Goal: Book appointment/travel/reservation

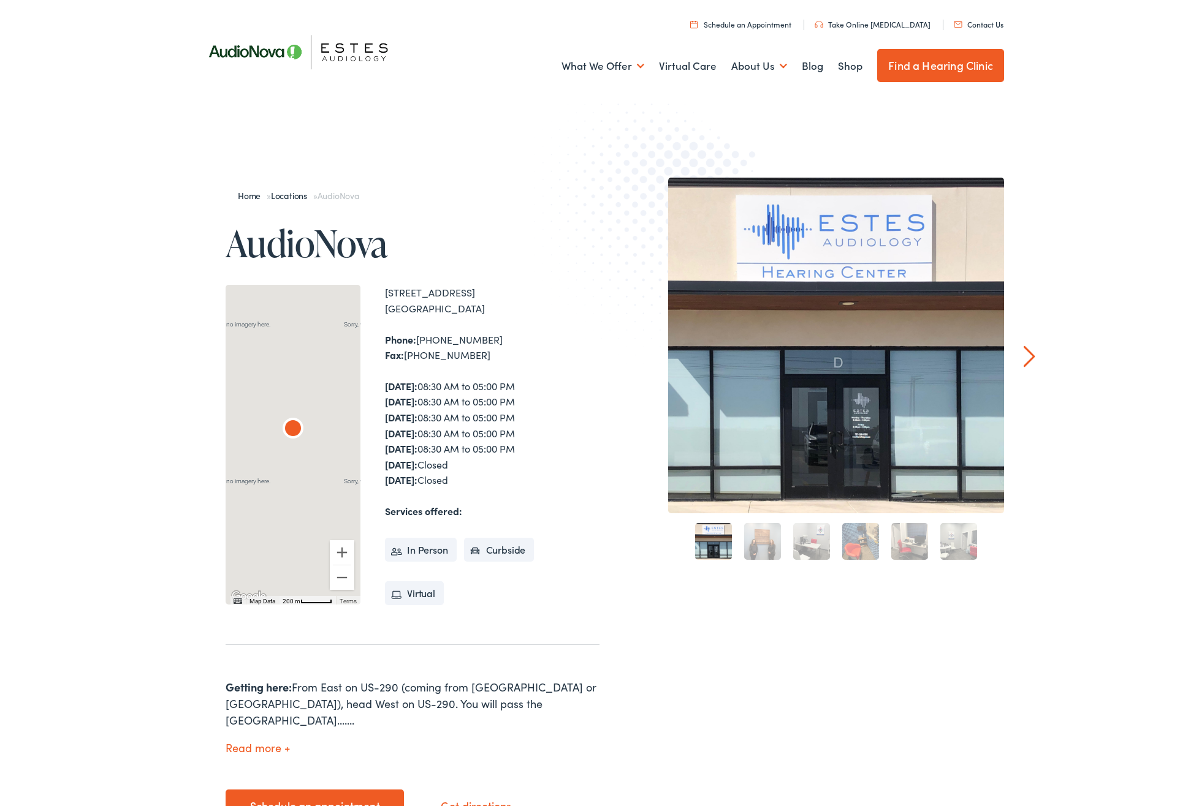
click at [241, 742] on button "Read more" at bounding box center [258, 748] width 64 height 13
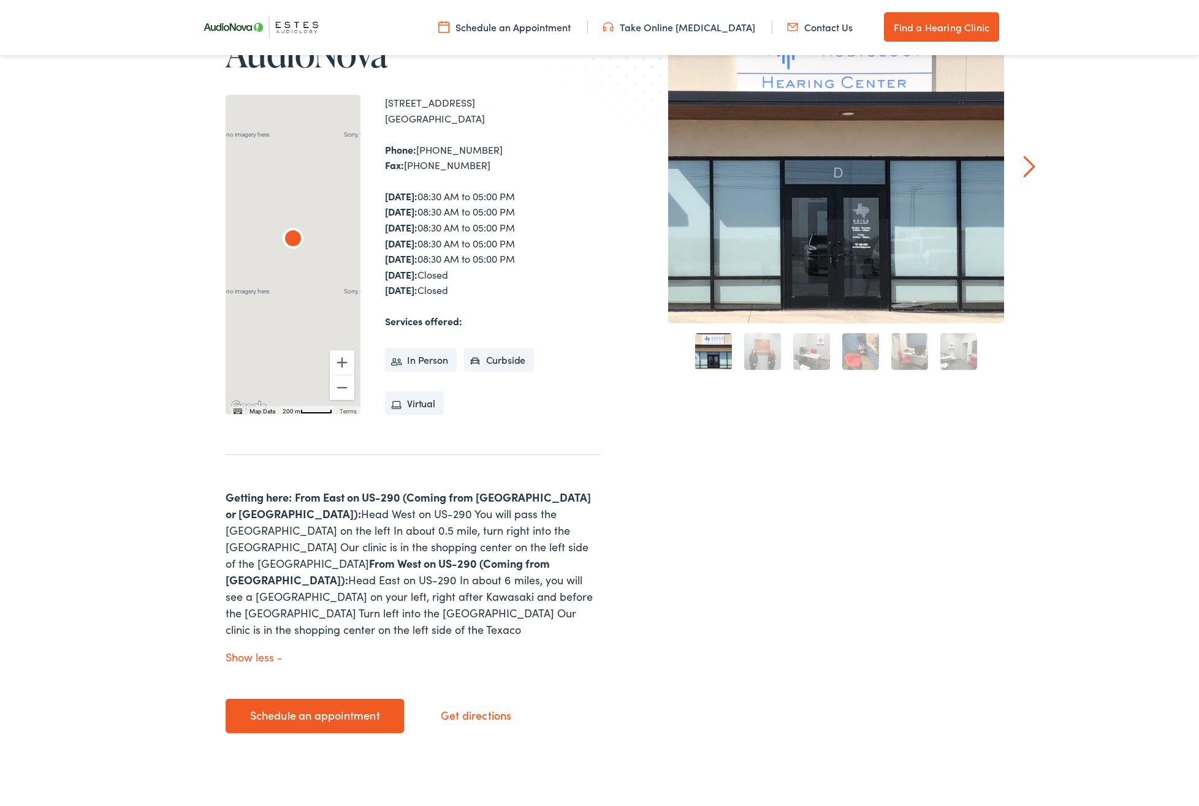
scroll to position [197, 0]
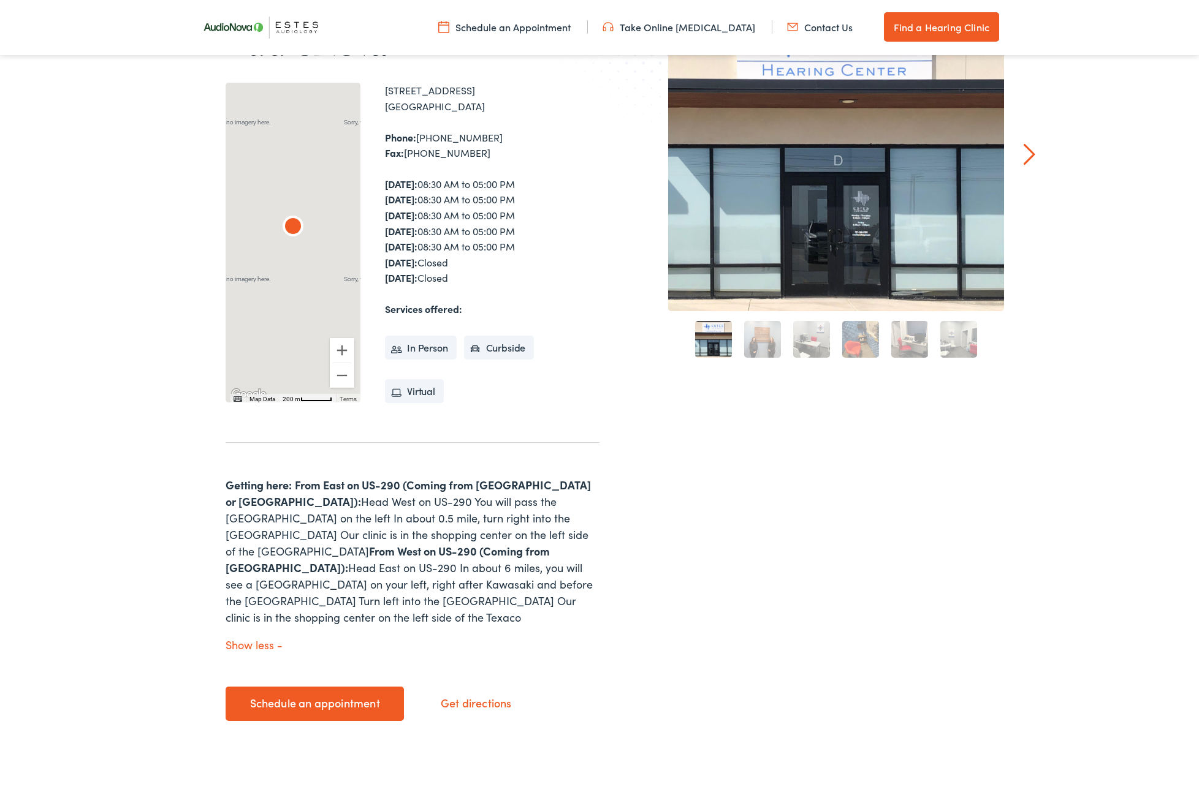
click at [305, 687] on link "Schedule an appointment" at bounding box center [315, 704] width 178 height 34
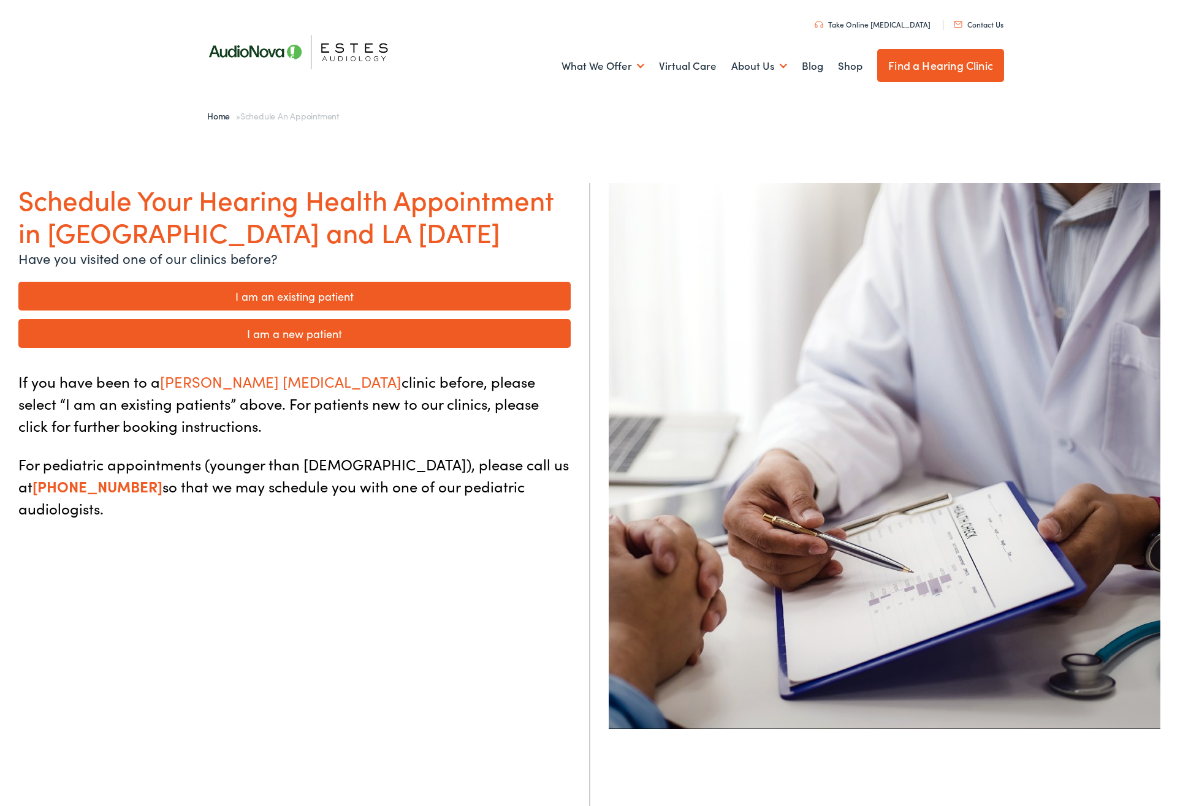
click at [275, 333] on link "I am a new patient" at bounding box center [294, 333] width 552 height 29
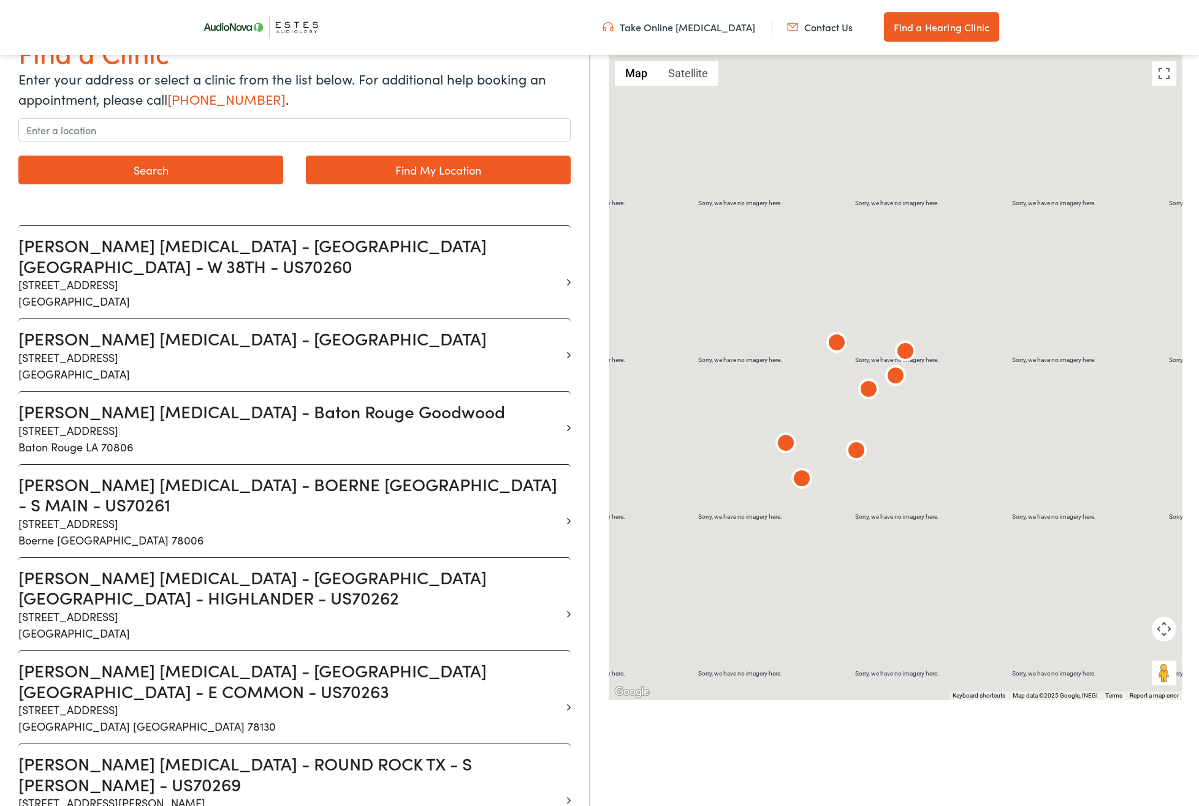
scroll to position [181, 0]
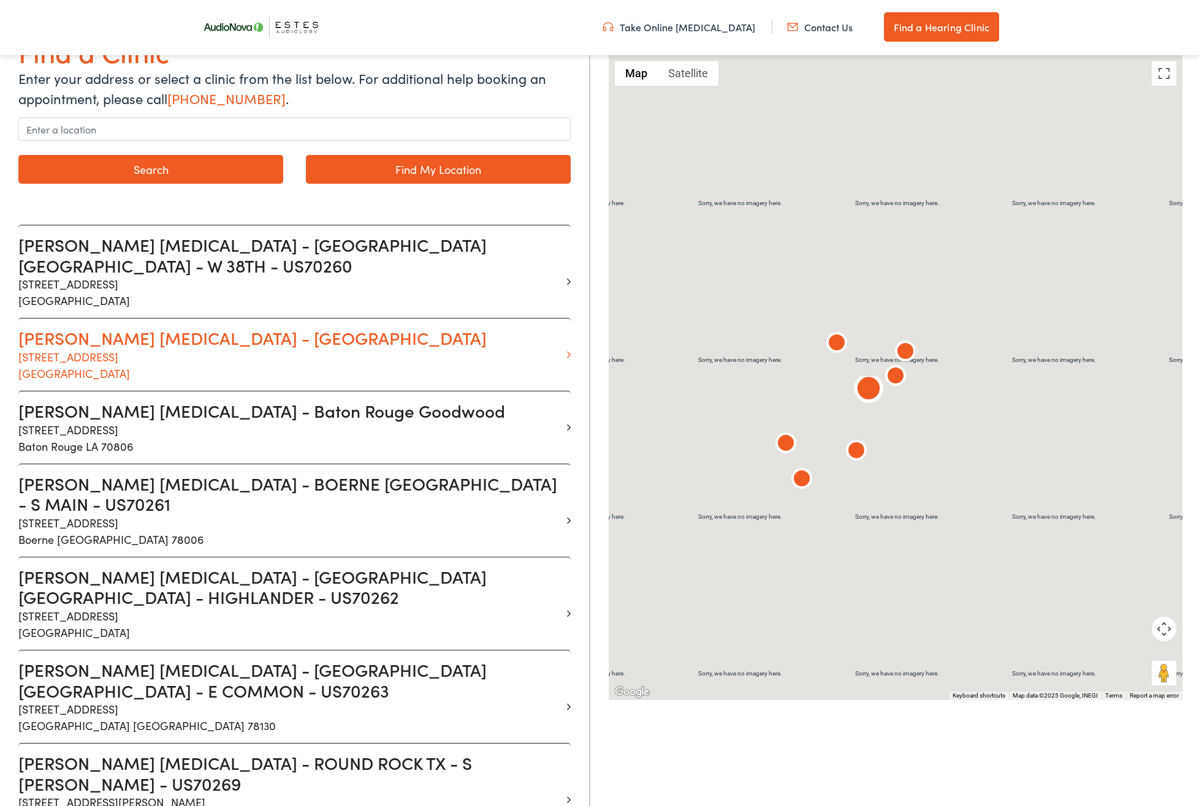
click at [237, 328] on h3 "Estes Audiology - Dripping Springs" at bounding box center [289, 338] width 543 height 21
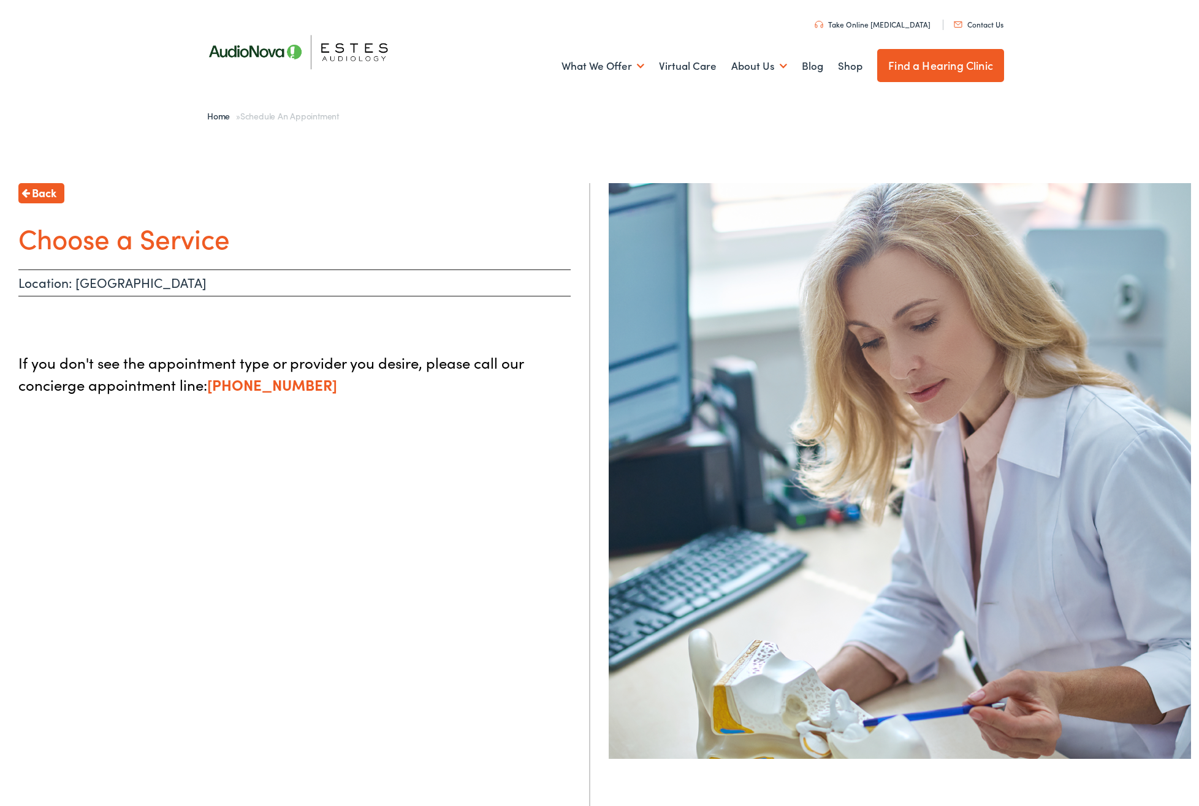
click at [208, 245] on h1 "Choose a Service" at bounding box center [294, 238] width 552 height 32
click at [78, 243] on h1 "Choose a Service" at bounding box center [294, 238] width 552 height 32
click at [268, 51] on img at bounding box center [305, 52] width 221 height 78
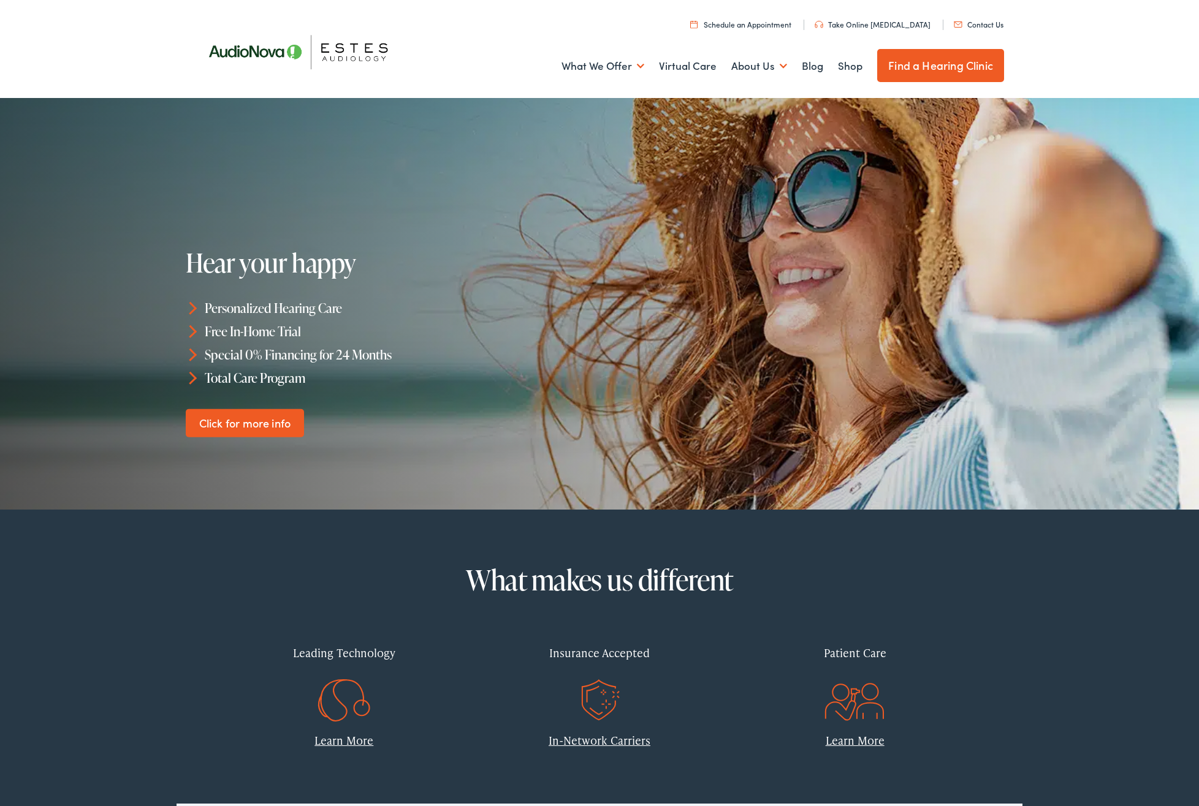
click at [597, 686] on icon ".st0{fill:none;stroke:#EF5B23;stroke-miterlimit:10;} .st1{fill:#EF5B23;} .st2{f…" at bounding box center [599, 701] width 59 height 61
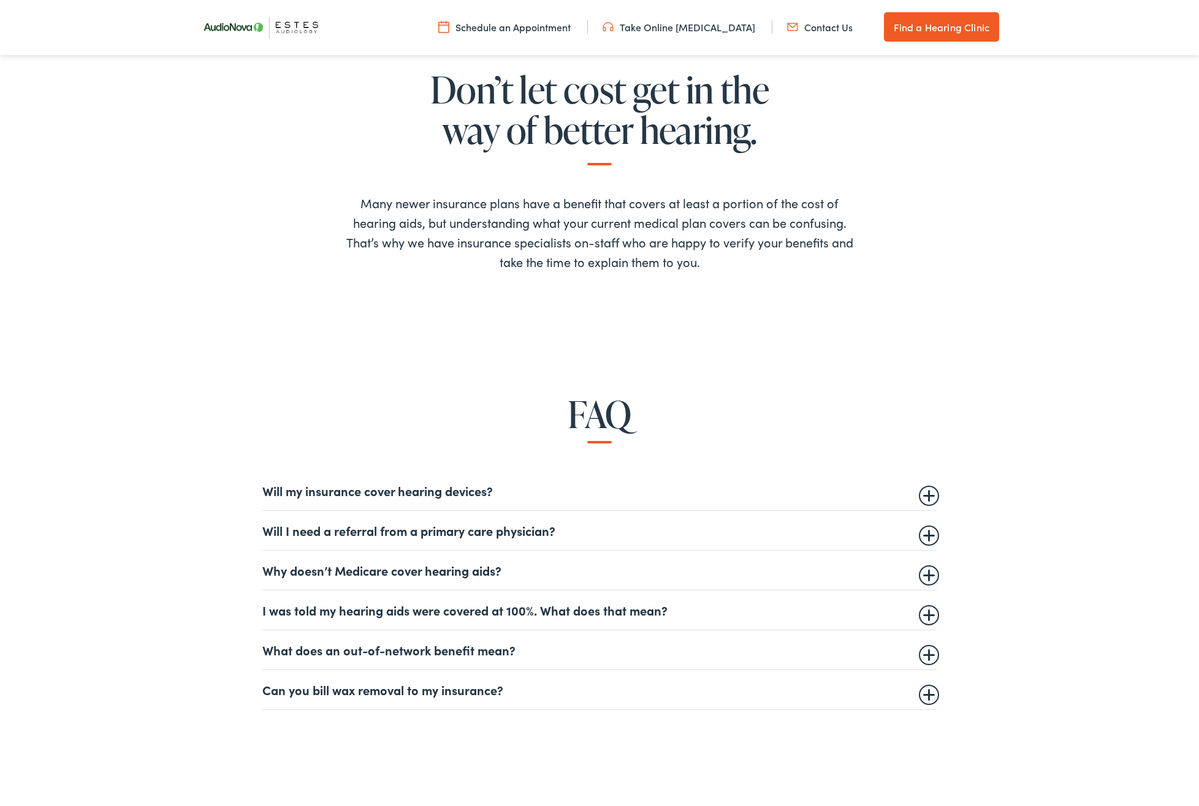
scroll to position [560, 0]
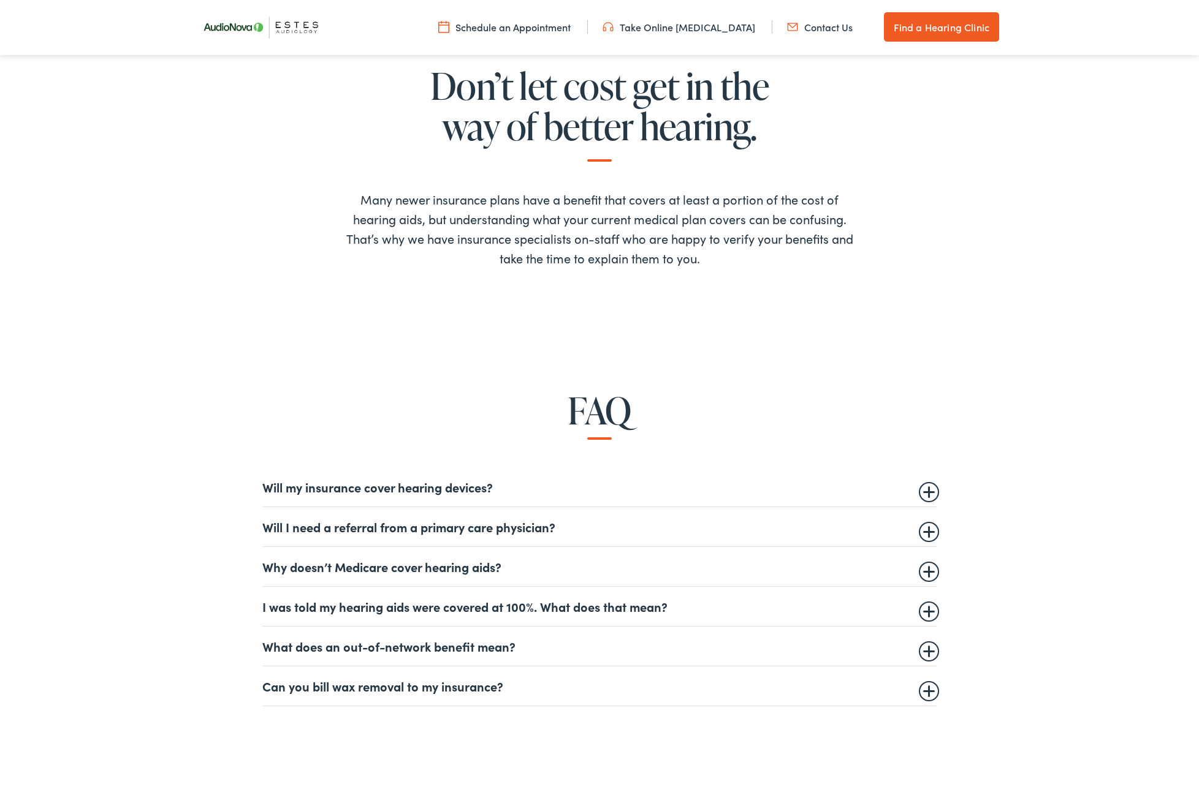
click at [927, 528] on summary "Will I need a referral from a primary care physician?" at bounding box center [599, 527] width 674 height 15
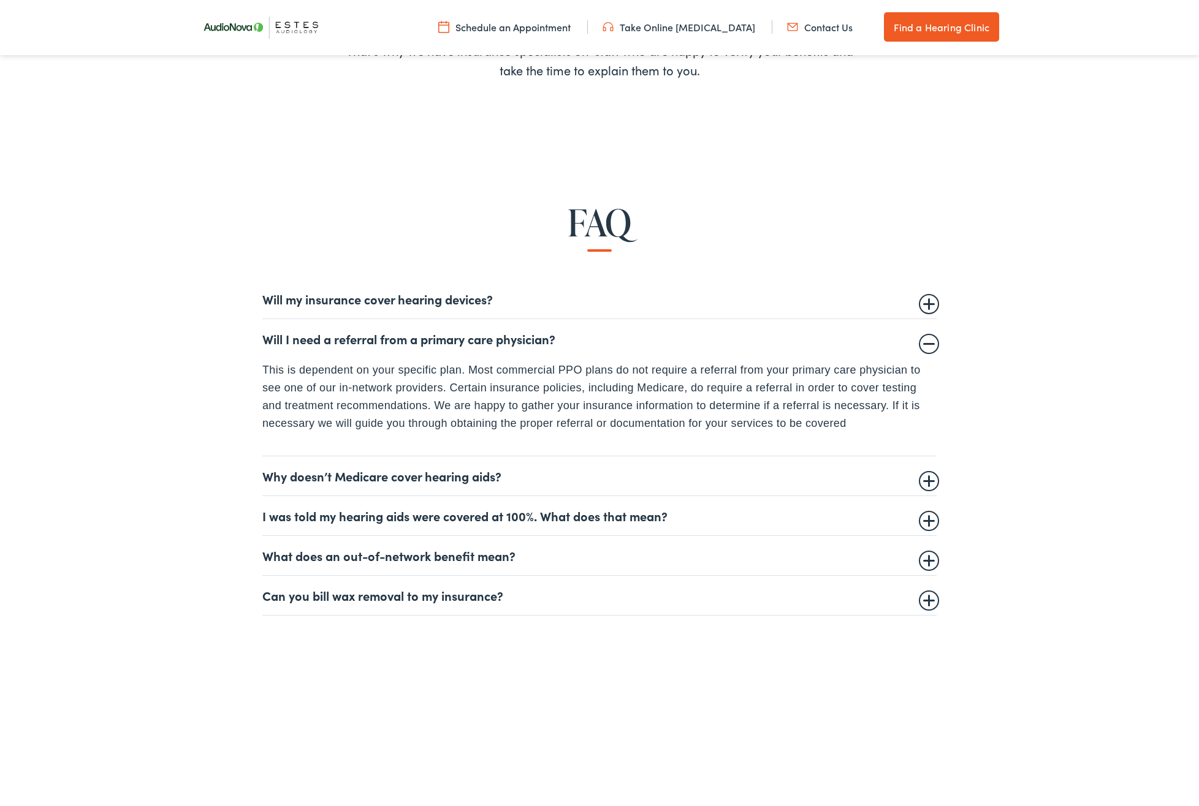
scroll to position [749, 0]
click at [931, 473] on summary "Why doesn’t Medicare cover hearing aids?" at bounding box center [599, 475] width 674 height 15
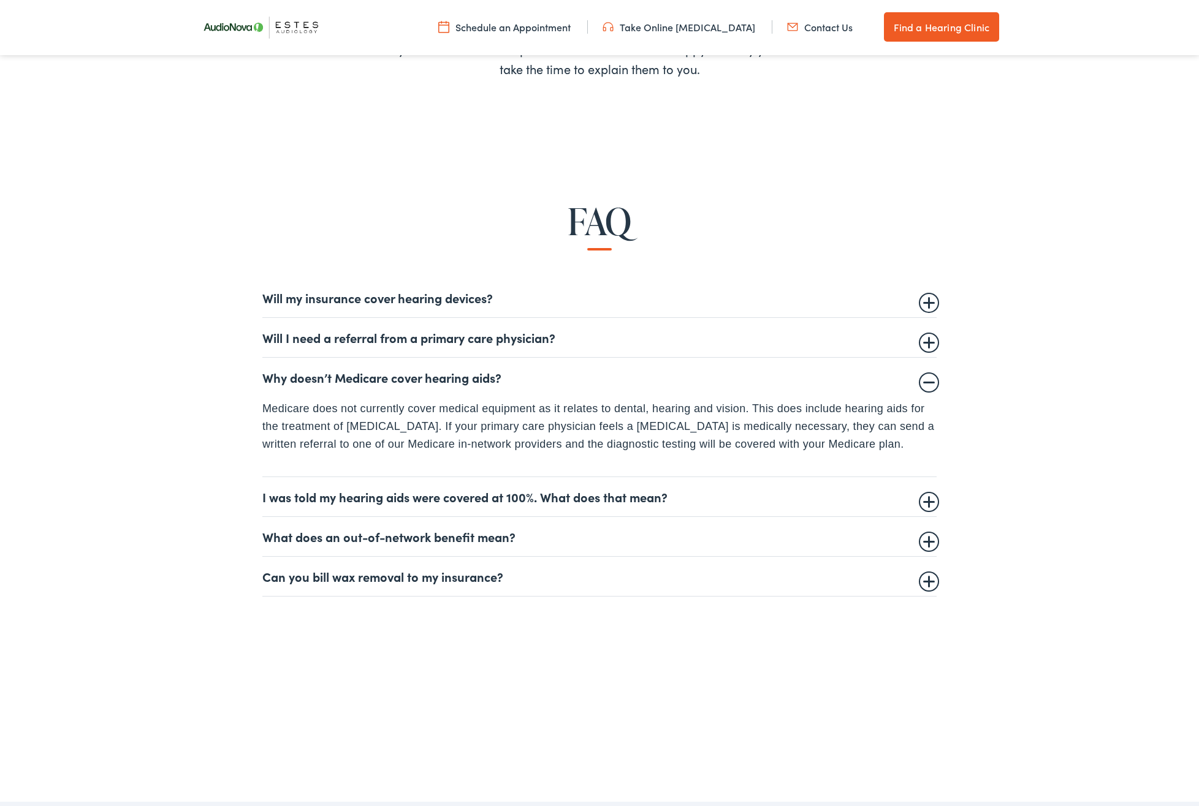
click at [501, 26] on link "Schedule an Appointment" at bounding box center [504, 26] width 132 height 13
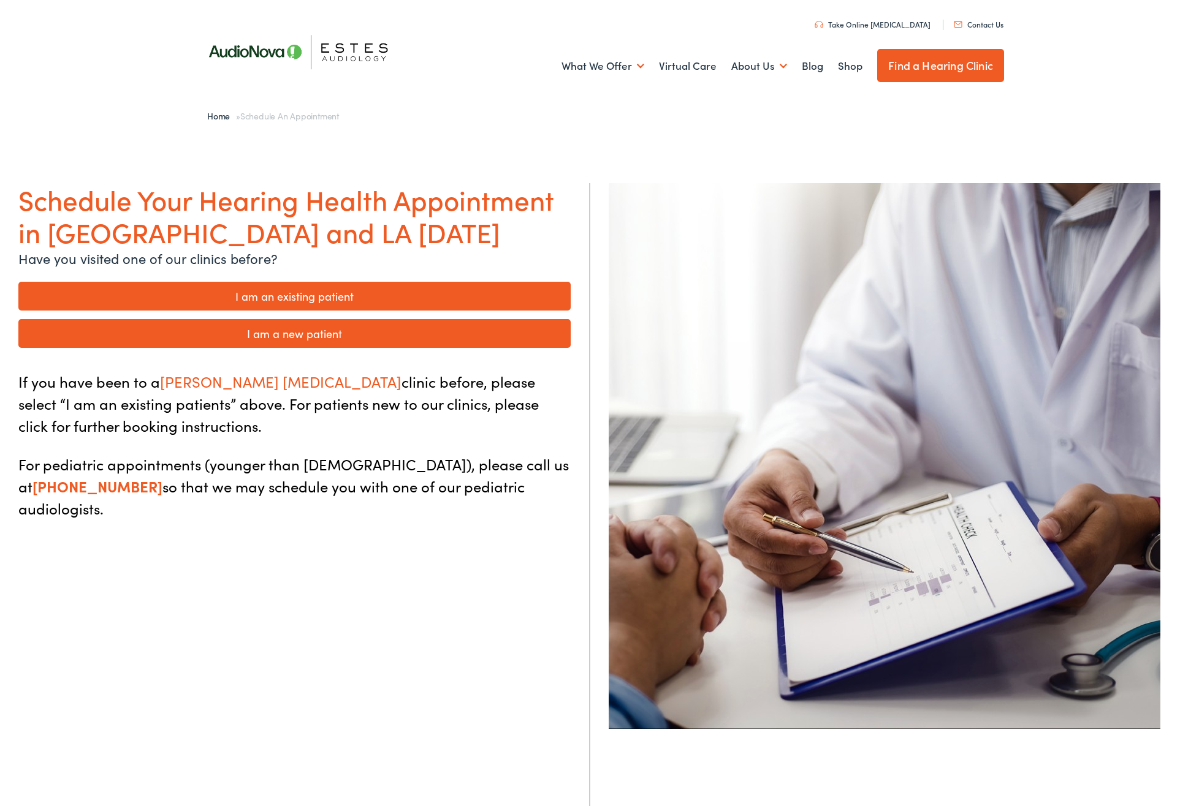
click at [310, 328] on link "I am a new patient" at bounding box center [294, 333] width 552 height 29
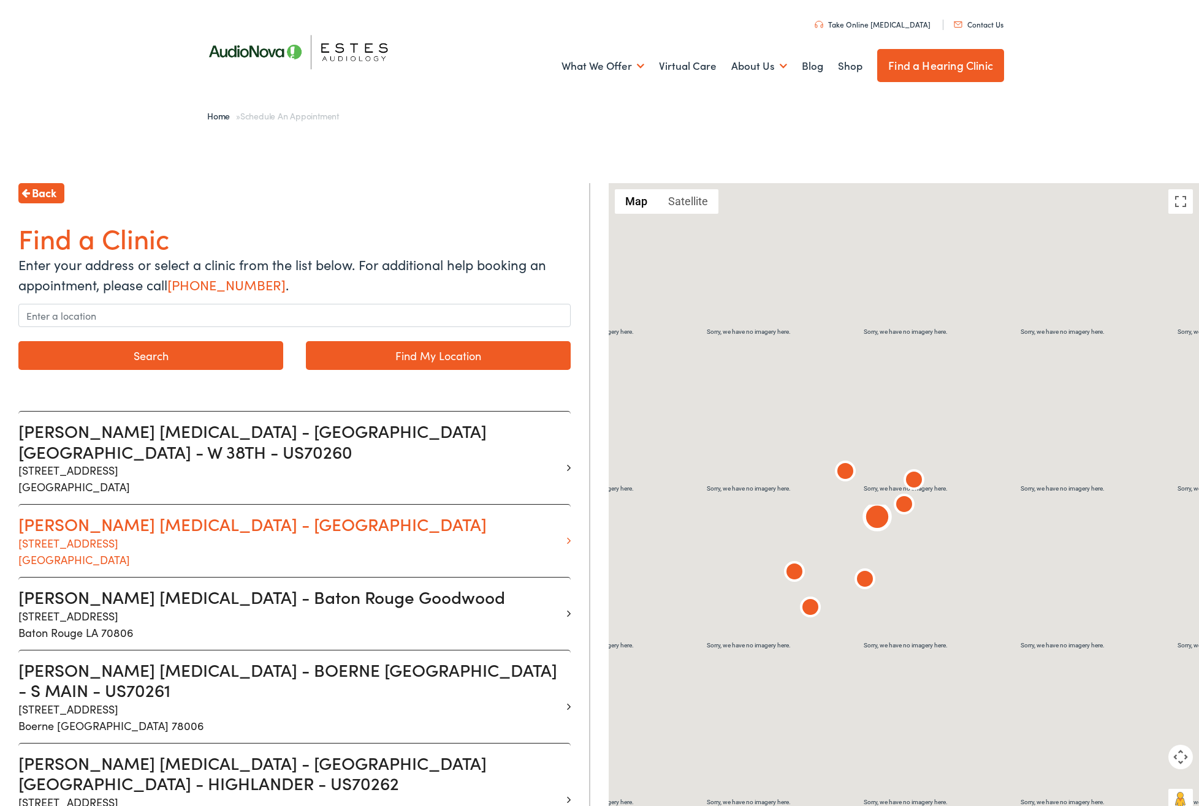
click at [219, 514] on h3 "Estes Audiology - Dripping Springs" at bounding box center [289, 524] width 543 height 21
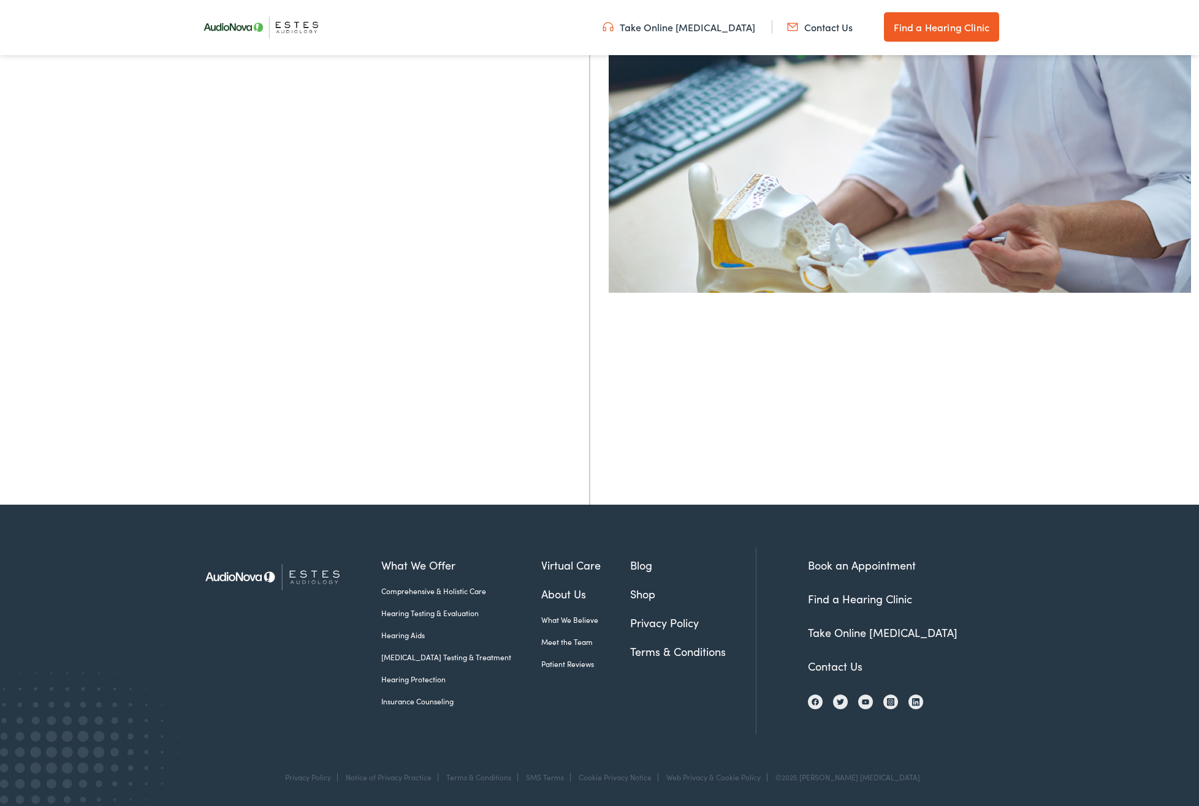
scroll to position [497, 0]
click at [232, 577] on img at bounding box center [277, 577] width 165 height 58
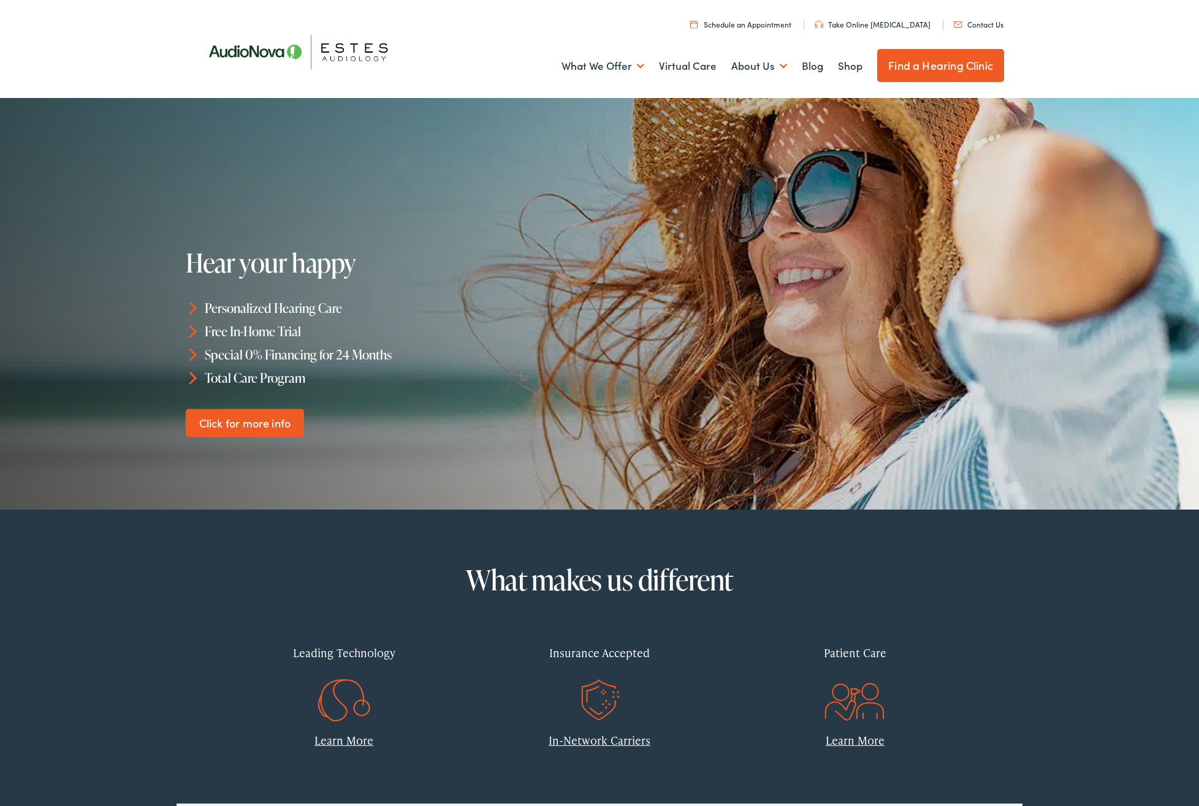
click at [768, 25] on link "Schedule an Appointment" at bounding box center [740, 24] width 101 height 10
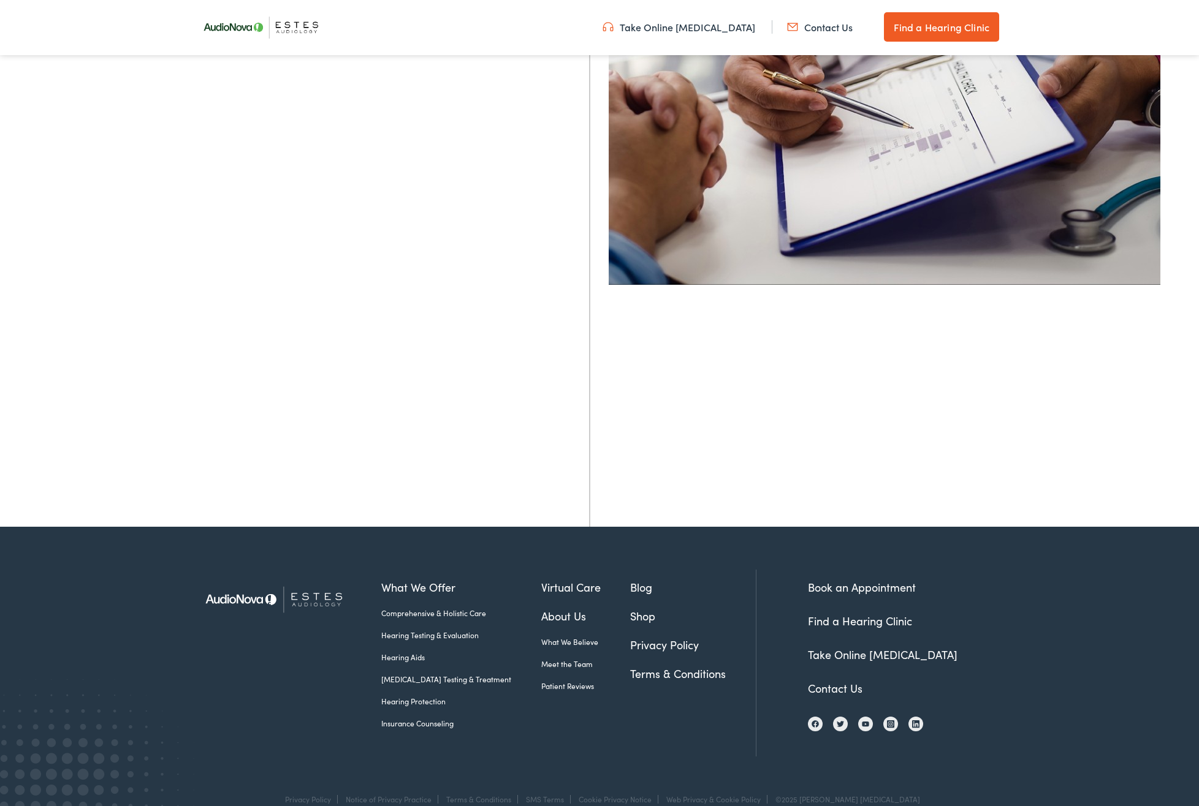
scroll to position [436, 0]
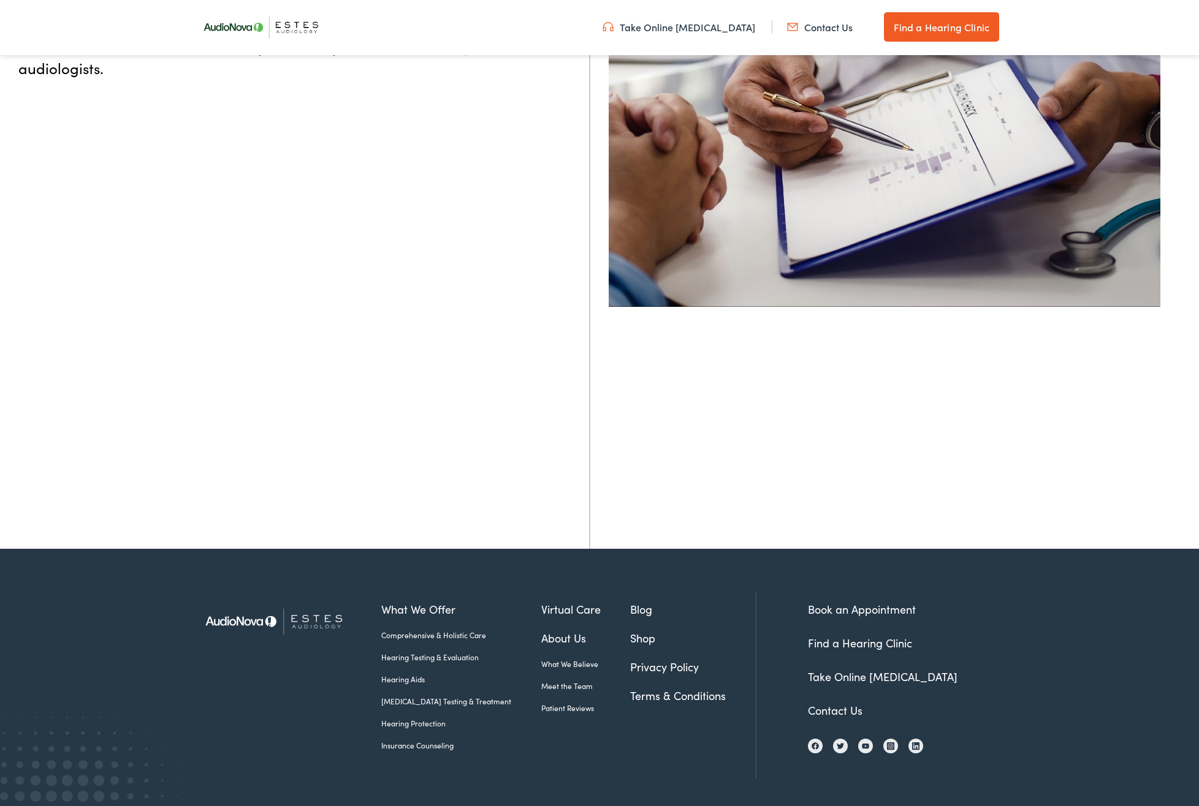
click at [830, 25] on link "Contact Us" at bounding box center [820, 26] width 66 height 13
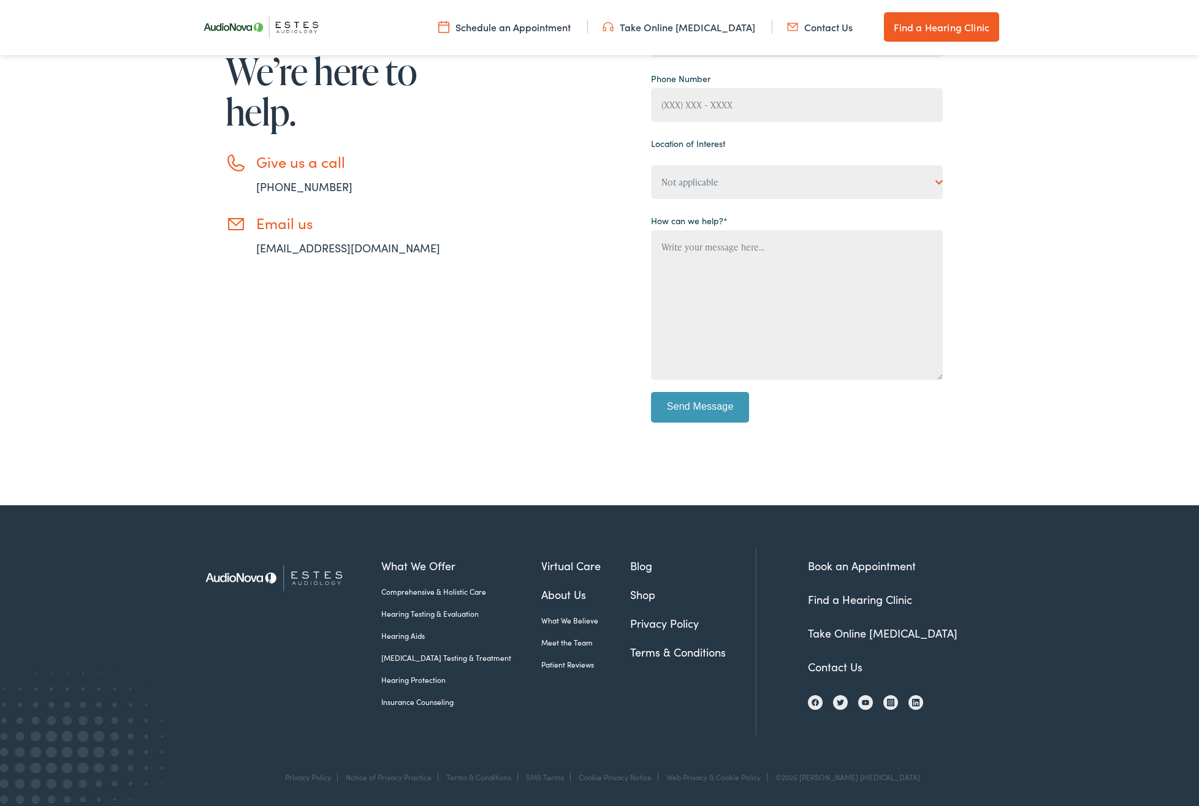
scroll to position [269, 0]
click at [893, 599] on link "Find a Hearing Clinic" at bounding box center [860, 600] width 104 height 15
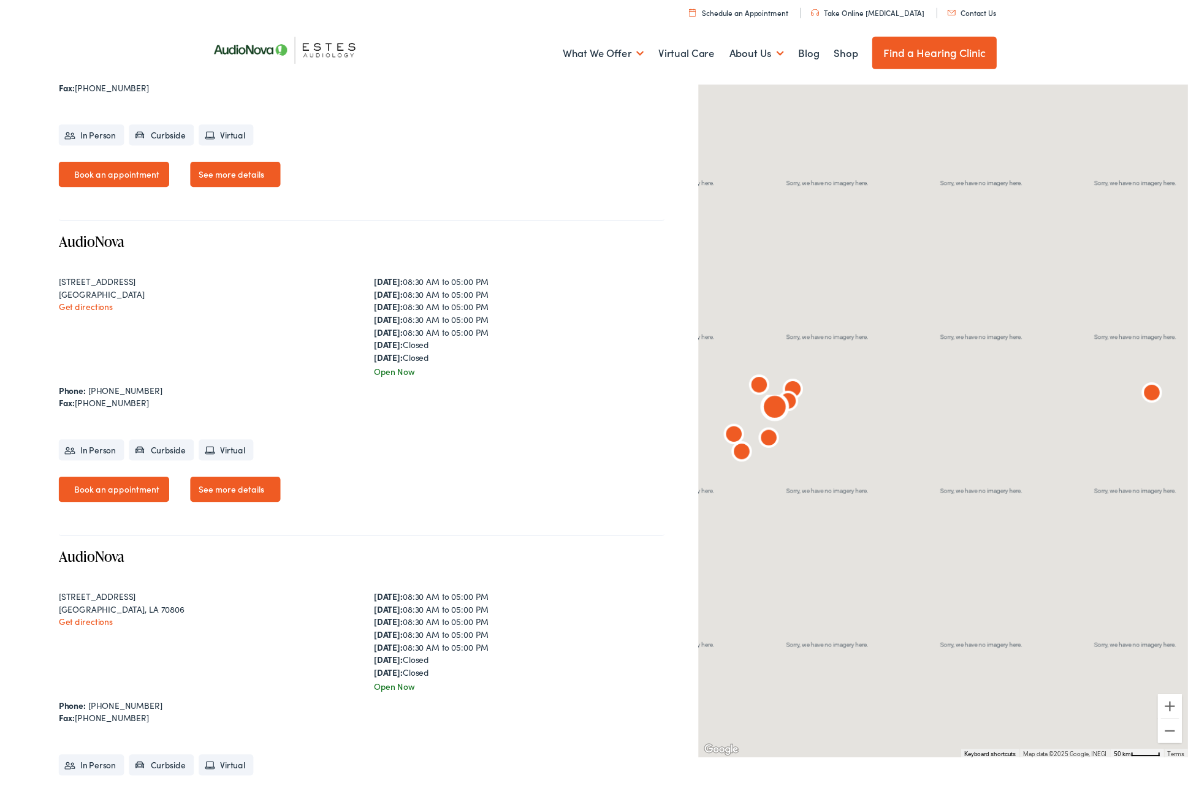
scroll to position [480, 0]
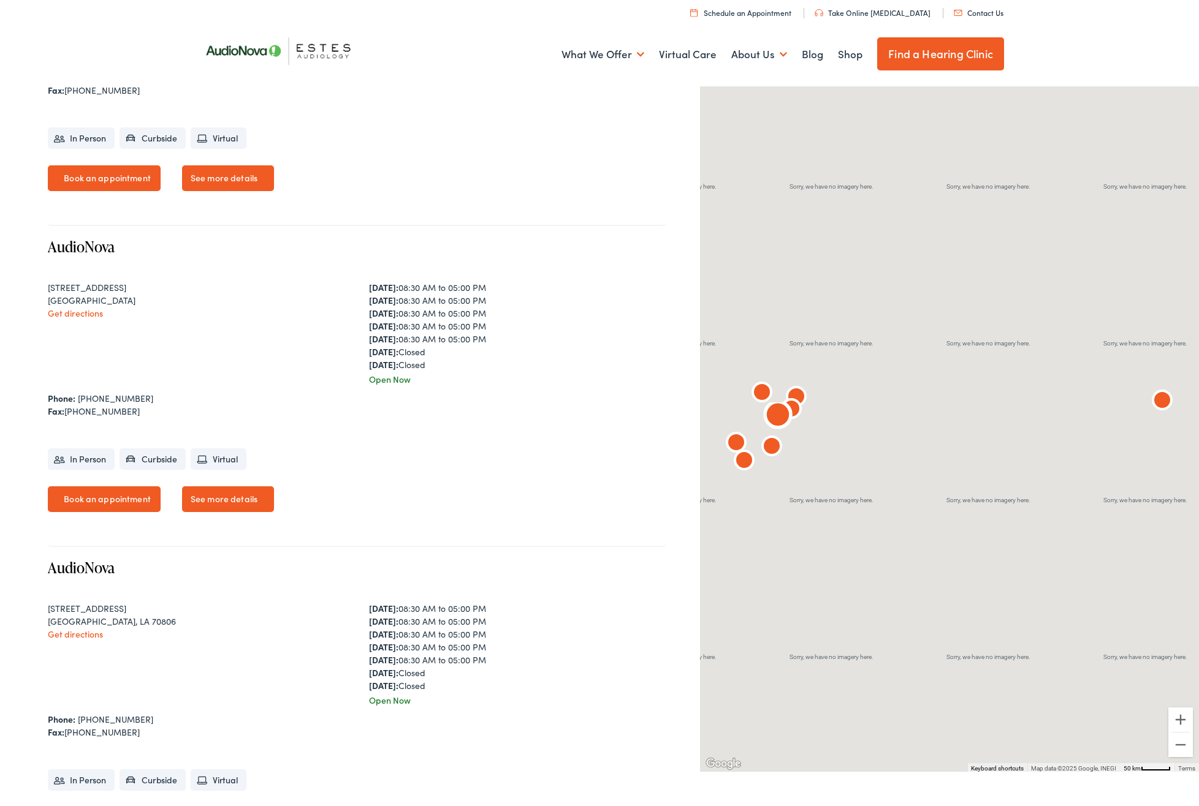
click at [80, 317] on link "Get directions" at bounding box center [75, 313] width 55 height 12
